Goal: Complete application form: Complete application form

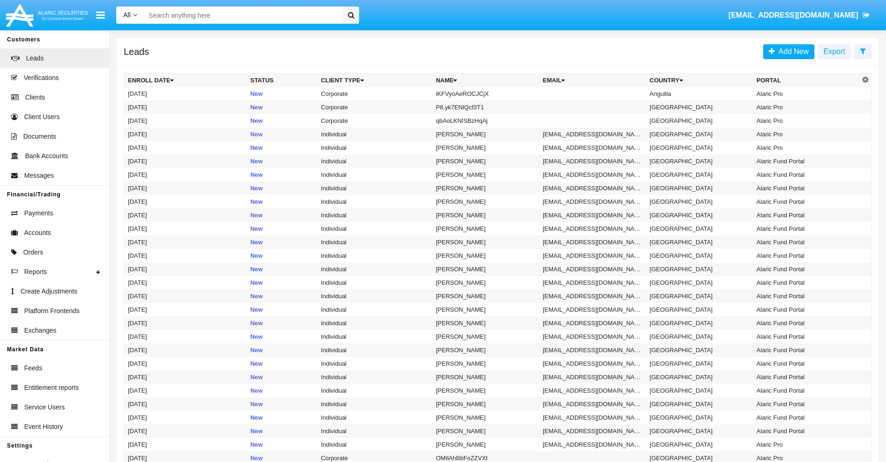
click at [863, 51] on icon at bounding box center [863, 50] width 6 height 7
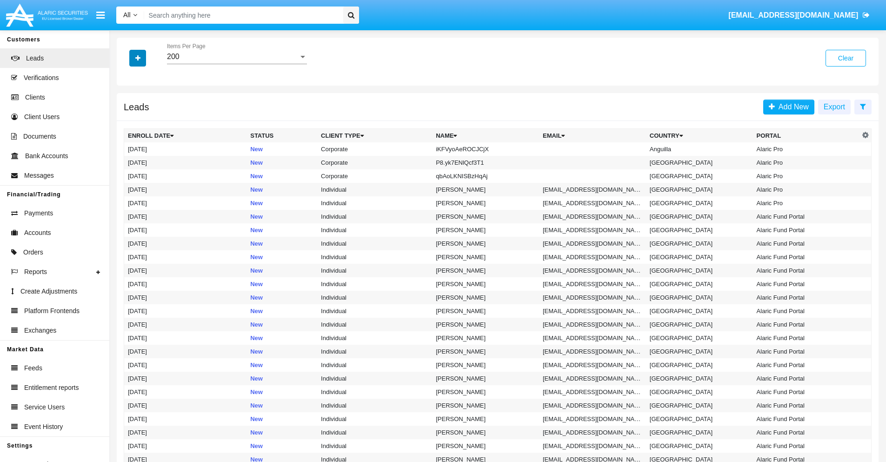
click at [138, 58] on icon "button" at bounding box center [137, 58] width 5 height 7
click at [145, 104] on span "Name" at bounding box center [145, 104] width 20 height 11
click at [128, 108] on input "Name" at bounding box center [127, 108] width 0 height 0
checkbox input "true"
click at [138, 58] on icon "button" at bounding box center [137, 58] width 5 height 7
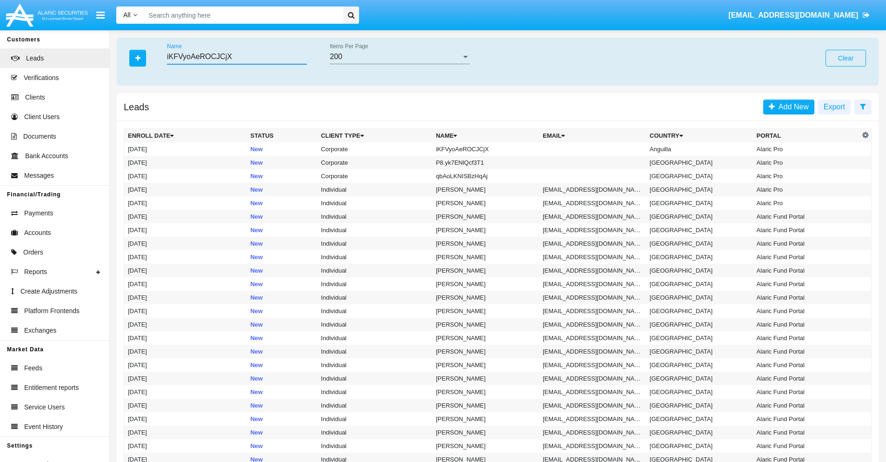
type input "iKFVyoAeROCJCjX"
click at [490, 149] on td "iKFVyoAeROCJCjX" at bounding box center [485, 148] width 107 height 13
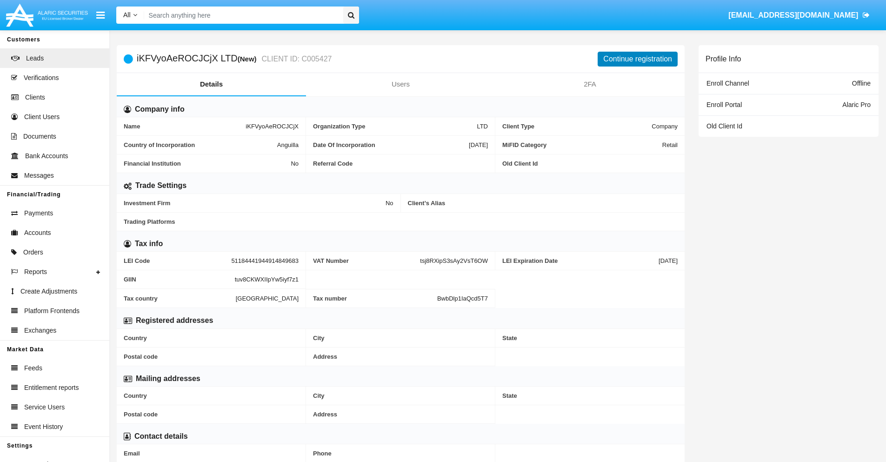
click at [638, 59] on button "Continue registration" at bounding box center [638, 59] width 80 height 15
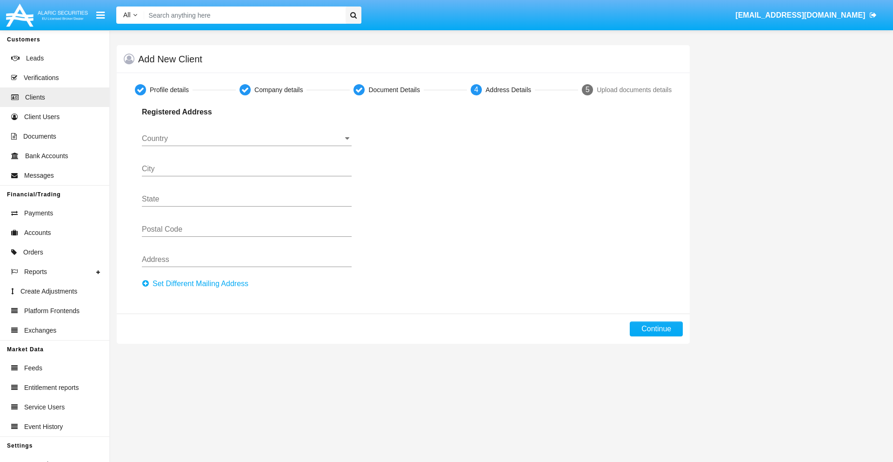
click at [198, 284] on button "Set Different Mailing Address" at bounding box center [198, 283] width 112 height 15
click at [656, 329] on button "Continue" at bounding box center [656, 328] width 53 height 15
click at [198, 284] on button "Set Different Mailing Address" at bounding box center [198, 283] width 112 height 15
type input "!"#$%&'()*+,-./:;<=>?@[\]^_`{|}~"
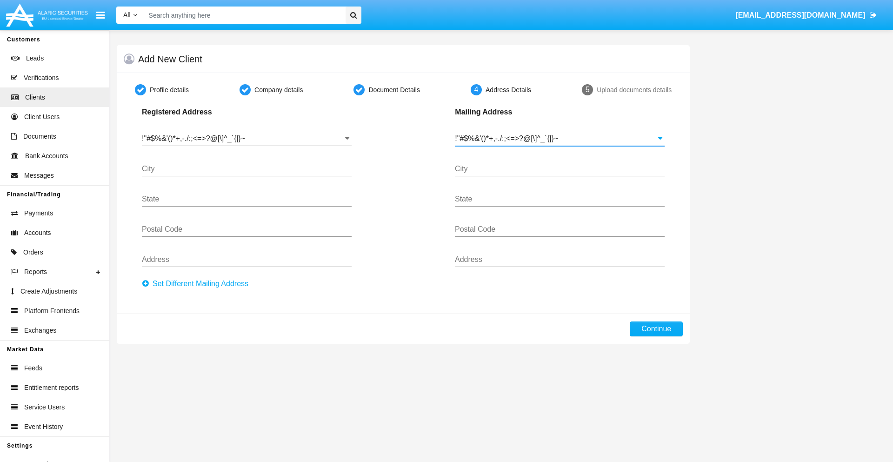
type input "!"#$%&'()*+,-./:;<=>?@[\]^_`{|}~"
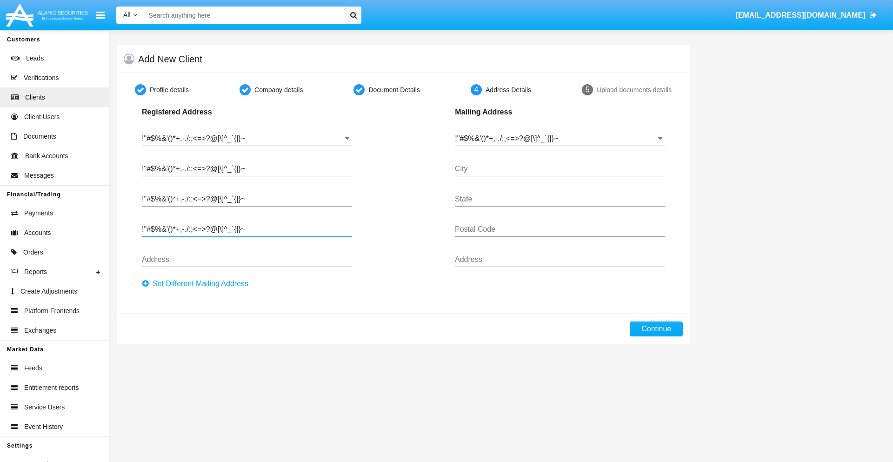
type input "!"#$%&'()*+,-./:;<=>?@[\]^_`{|}~"
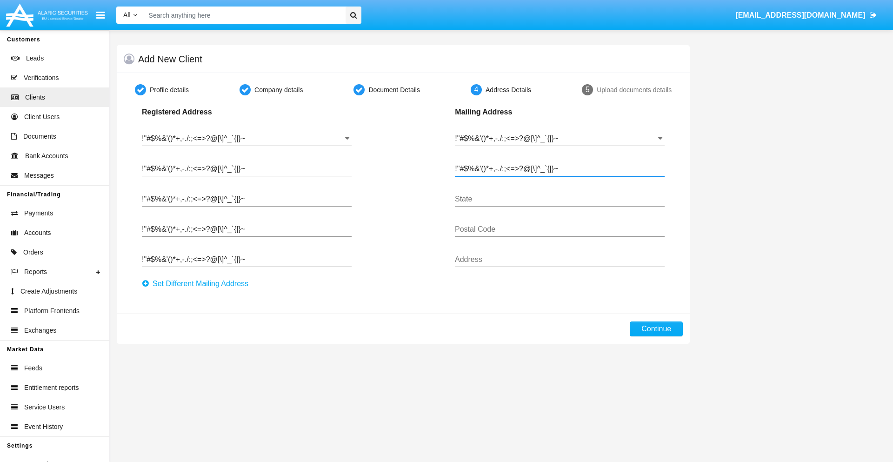
type input "!"#$%&'()*+,-./:;<=>?@[\]^_`{|}~"
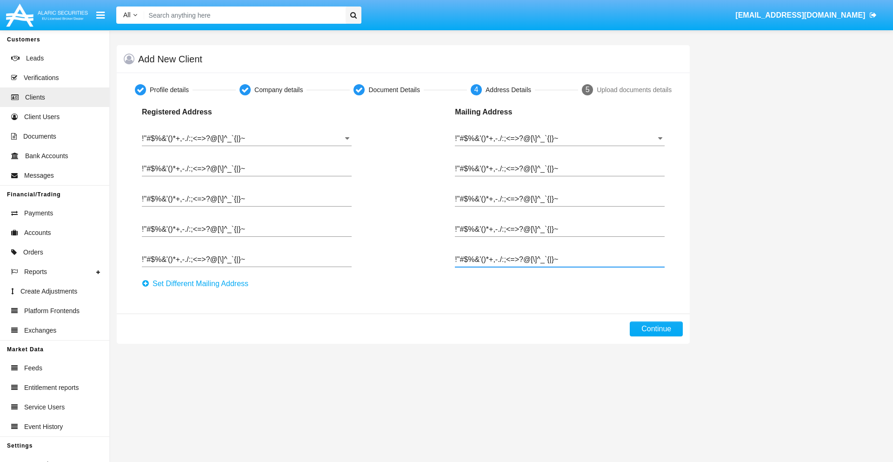
type input "!"#$%&'()*+,-./:;<=>?@[\]^_`{|}~"
click at [656, 329] on button "Continue" at bounding box center [656, 328] width 53 height 15
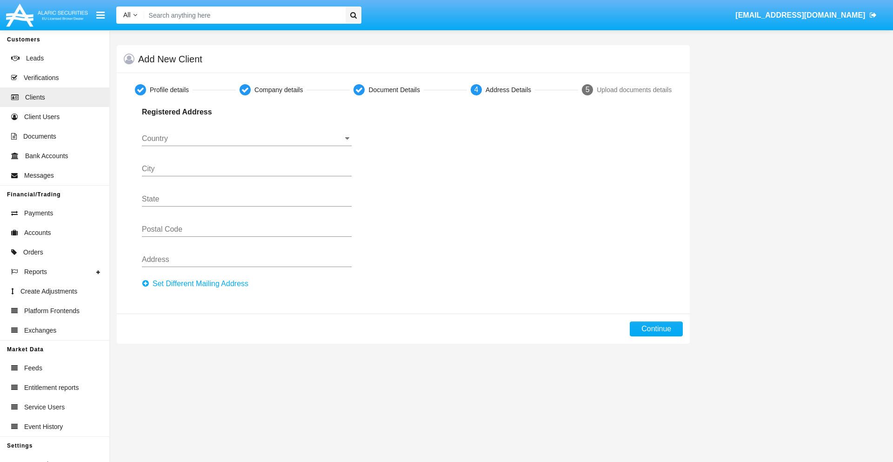
click at [198, 284] on button "Set Different Mailing Address" at bounding box center [198, 283] width 112 height 15
type input "0123456789"
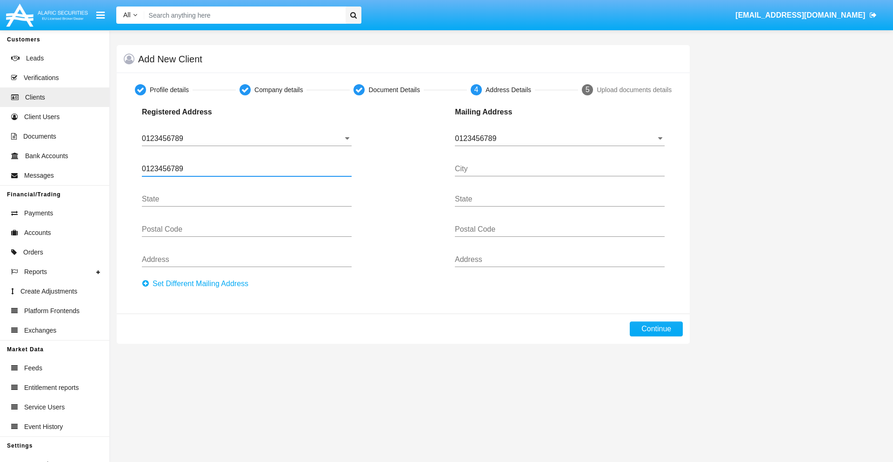
type input "0123456789"
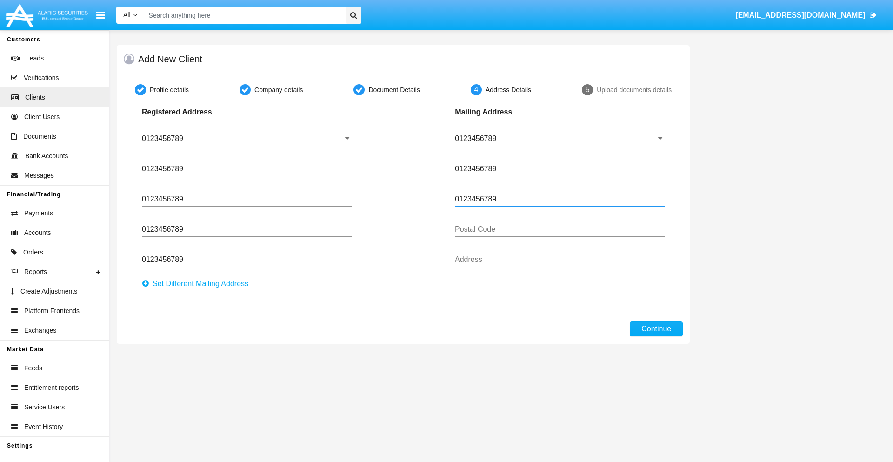
type input "0123456789"
click at [656, 329] on button "Continue" at bounding box center [656, 328] width 53 height 15
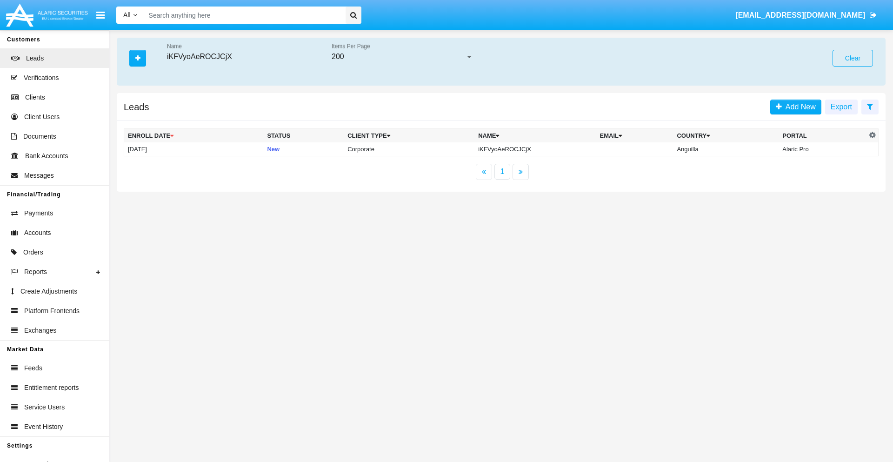
click at [852, 58] on button "Clear" at bounding box center [852, 58] width 40 height 17
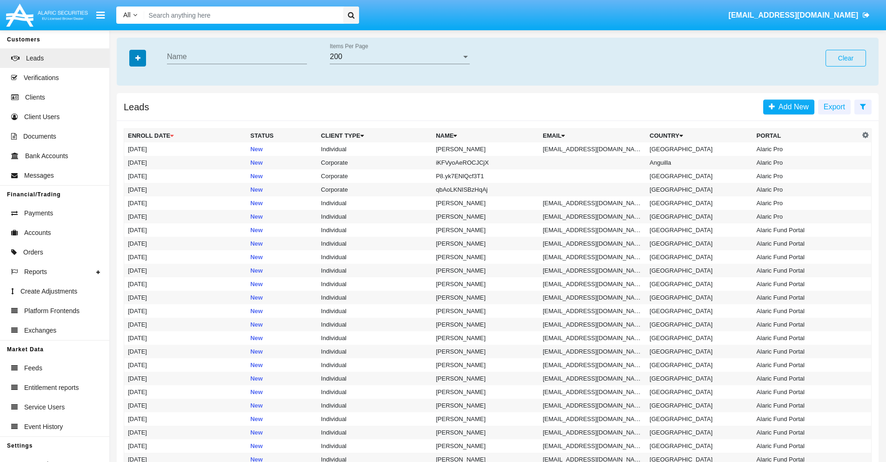
click at [138, 58] on icon "button" at bounding box center [137, 58] width 5 height 7
click at [145, 118] on span "Email" at bounding box center [144, 117] width 19 height 11
click at [128, 121] on input "Email" at bounding box center [127, 121] width 0 height 0
checkbox input "true"
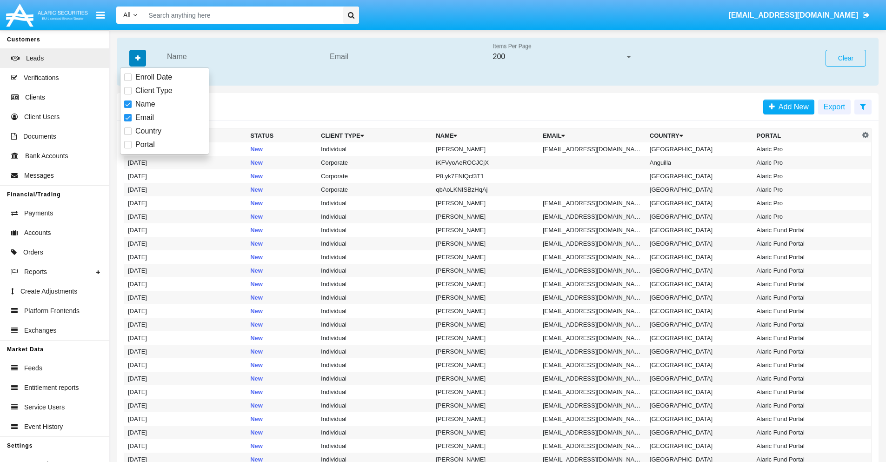
click at [138, 58] on icon "button" at bounding box center [137, 58] width 5 height 7
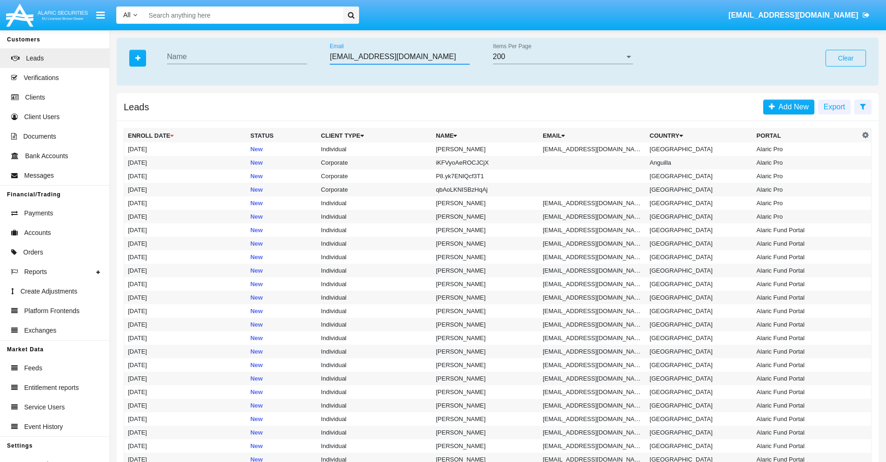
type input "318h_pc@rsawg7.o0v.mil"
click at [595, 149] on td "318h_pc@rsawg7.o0v.mil" at bounding box center [592, 148] width 107 height 13
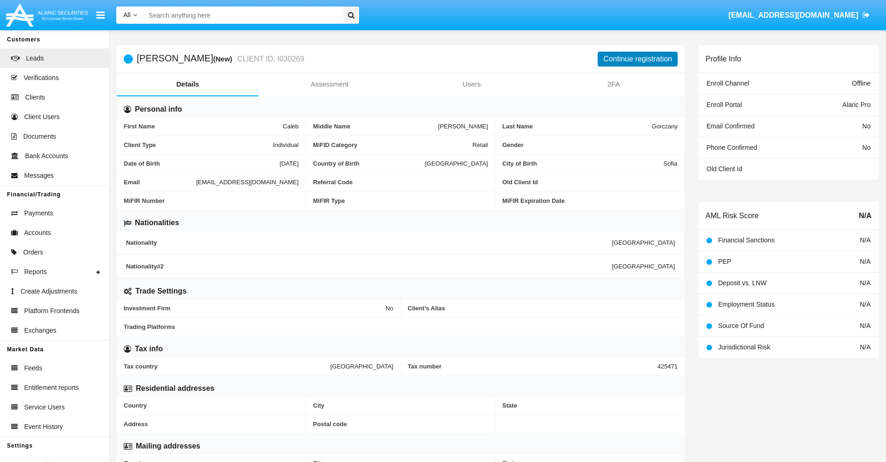
click at [638, 59] on button "Continue registration" at bounding box center [638, 59] width 80 height 15
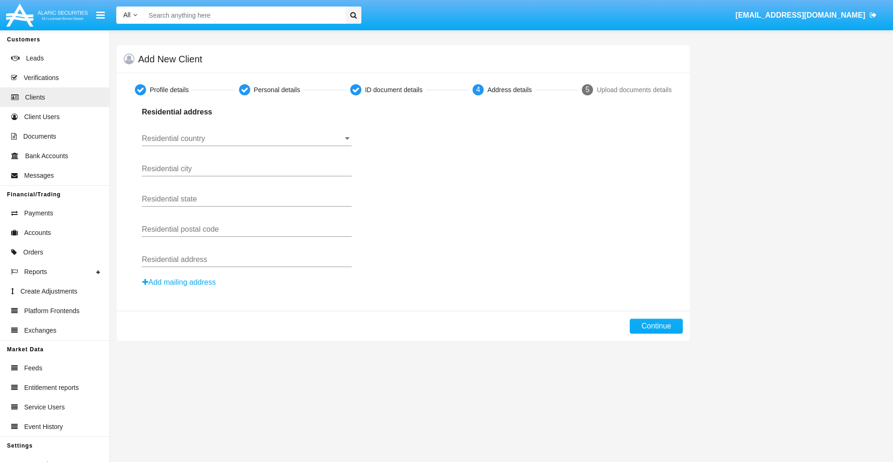
click at [179, 282] on button "Add mailing address" at bounding box center [179, 282] width 74 height 12
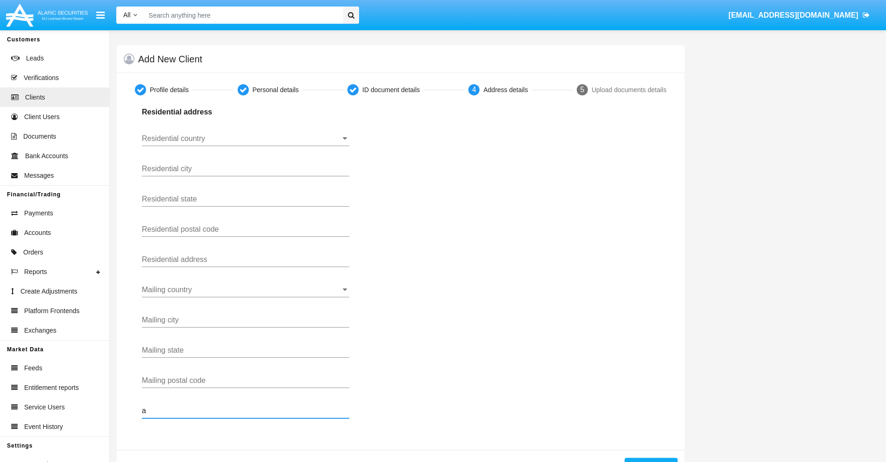
type input "a"
click at [651, 459] on button "Continue" at bounding box center [650, 465] width 53 height 15
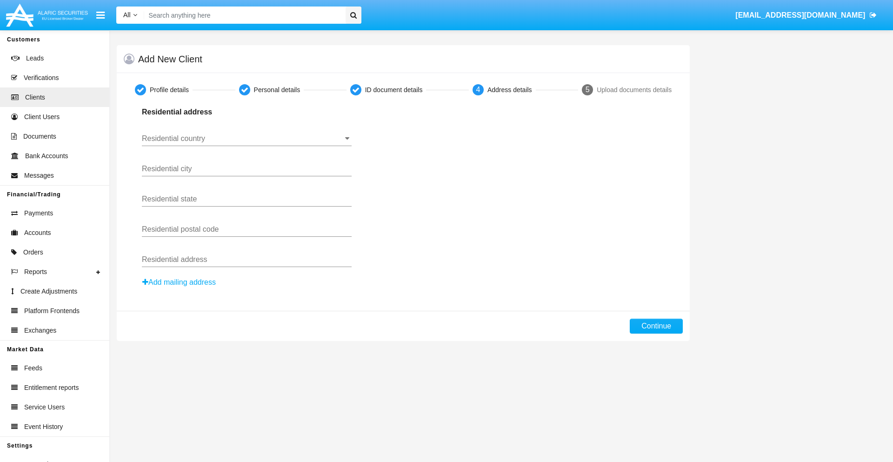
click at [179, 282] on button "Add mailing address" at bounding box center [179, 282] width 74 height 12
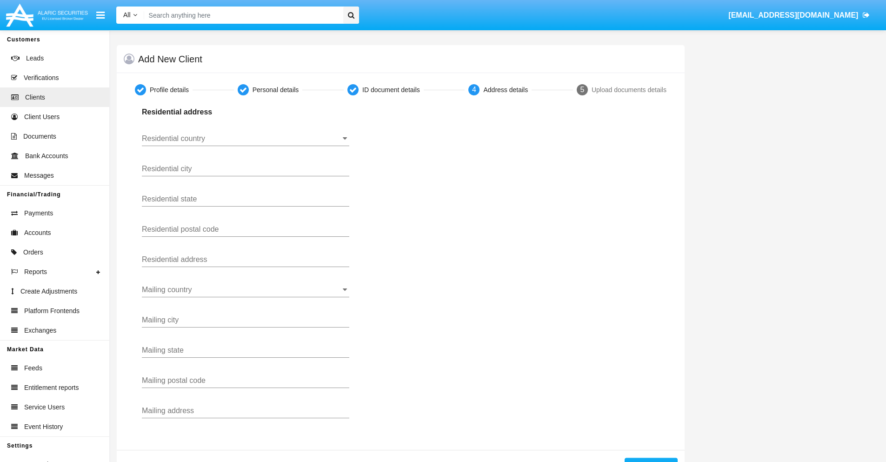
scroll to position [33, 0]
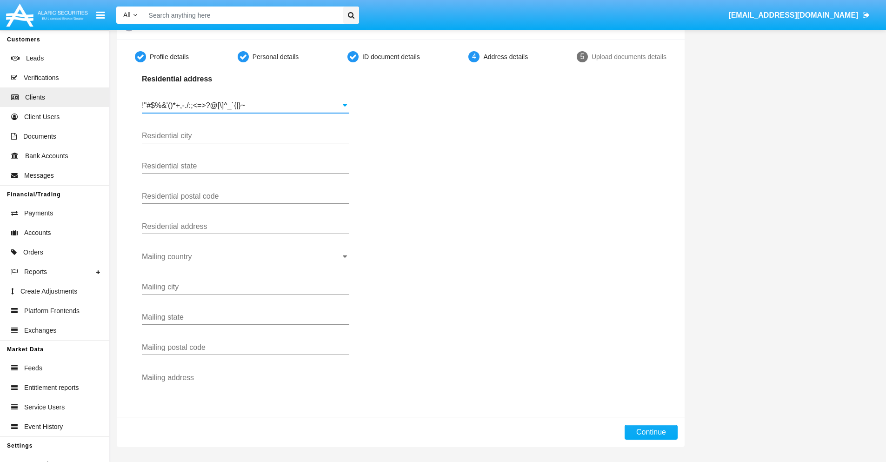
type input "!"#$%&'()*+,-./:;<=>?@[\]^_`{|}~"
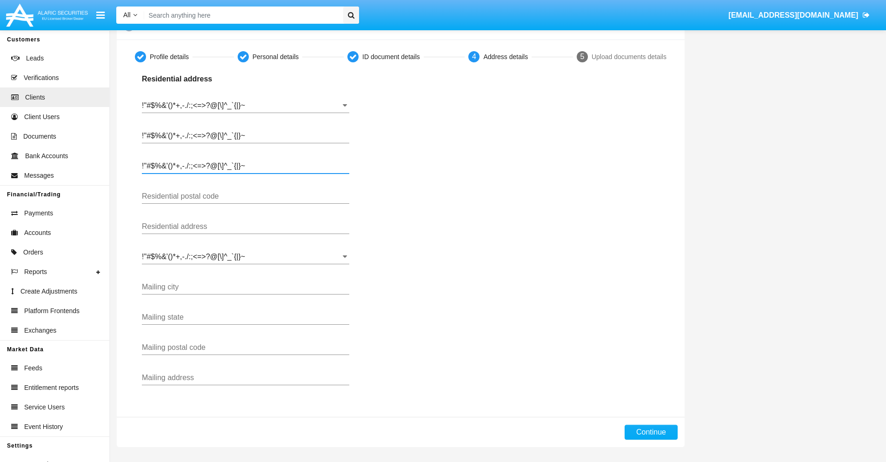
type input "!"#$%&'()*+,-./:;<=>?@[\]^_`{|}~"
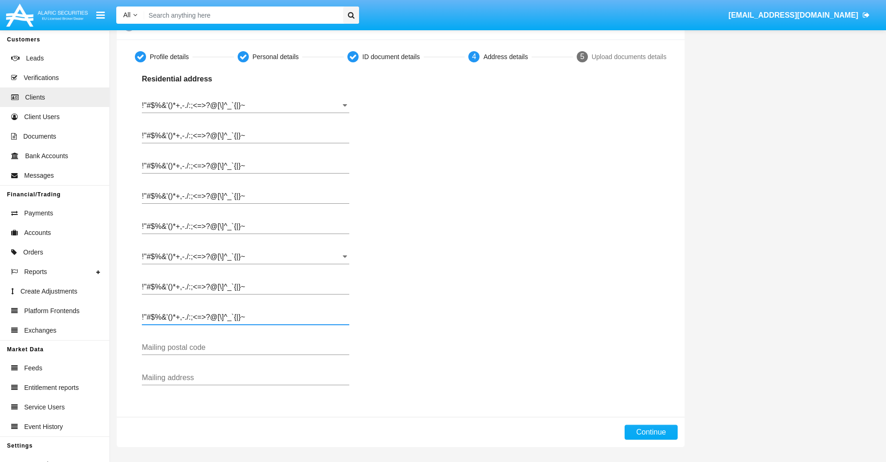
type input "!"#$%&'()*+,-./:;<=>?@[\]^_`{|}~"
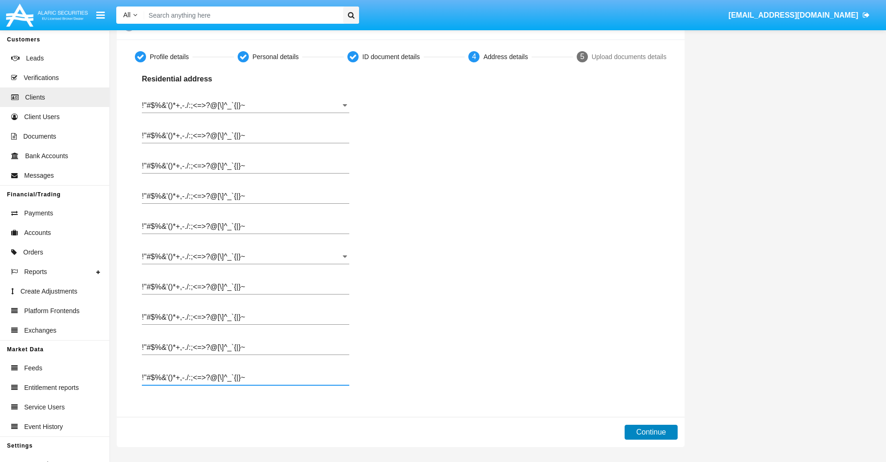
click at [651, 432] on button "Continue" at bounding box center [650, 432] width 53 height 15
